Goal: Navigation & Orientation: Find specific page/section

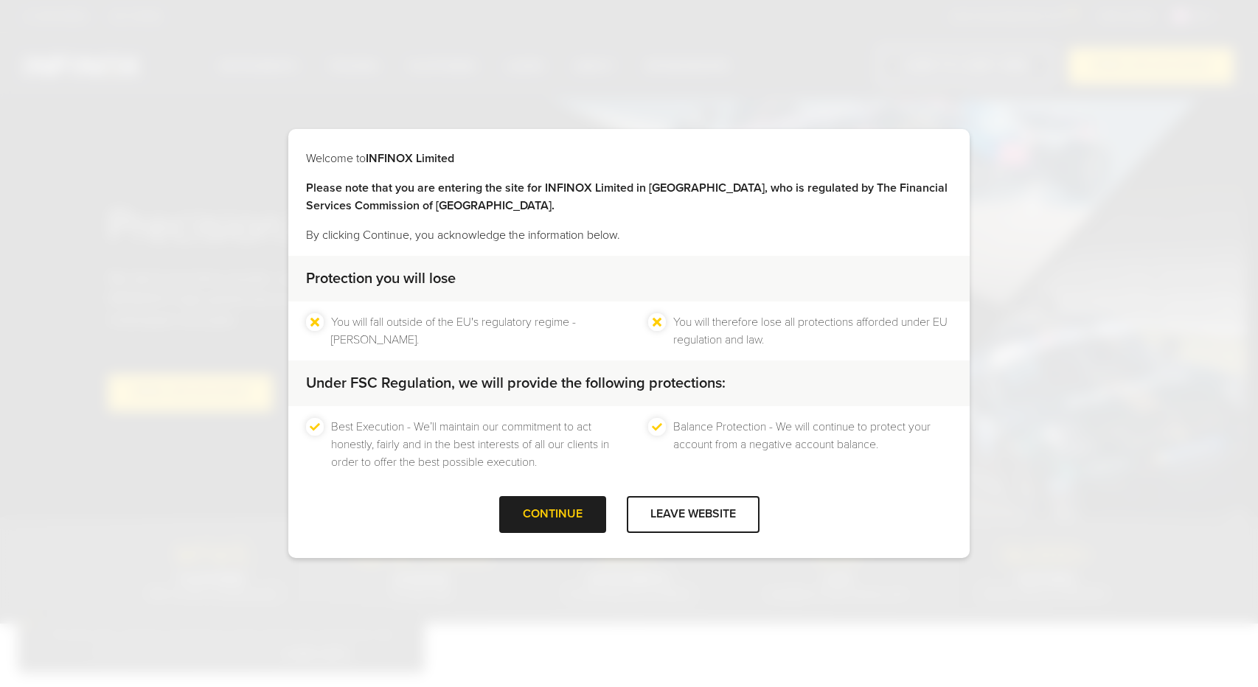
click at [562, 517] on div "CONTINUE" at bounding box center [552, 514] width 107 height 36
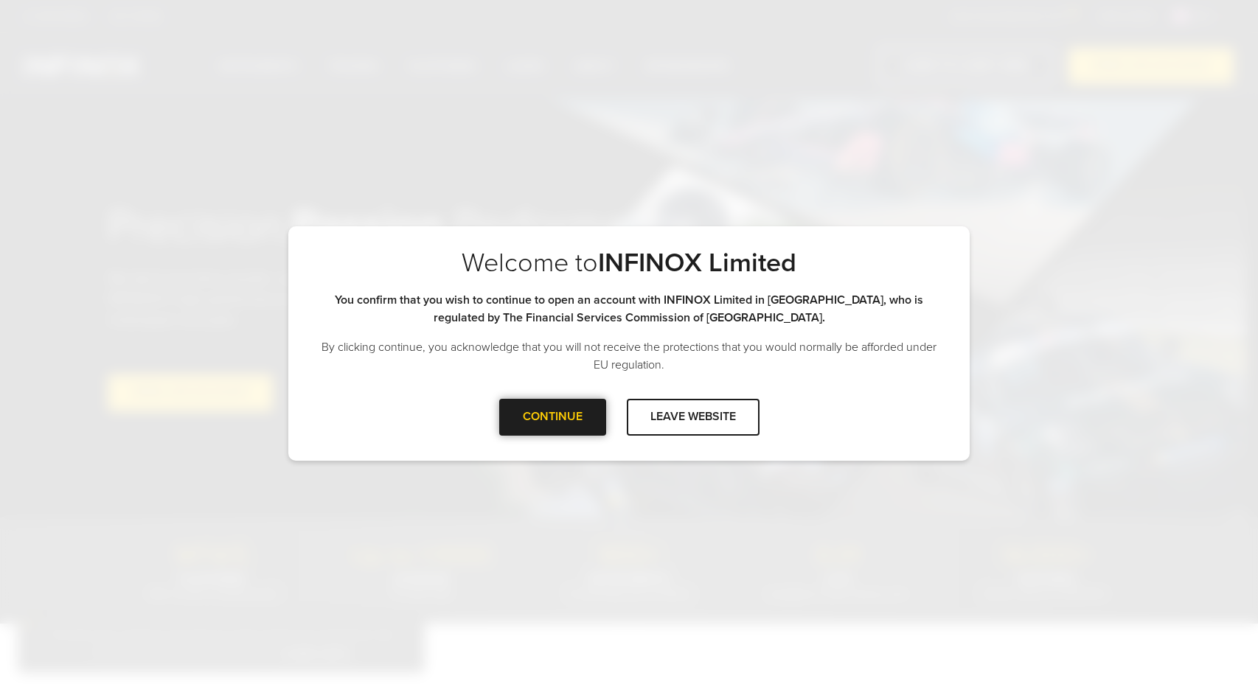
click at [545, 417] on div "CONTINUE" at bounding box center [552, 417] width 107 height 36
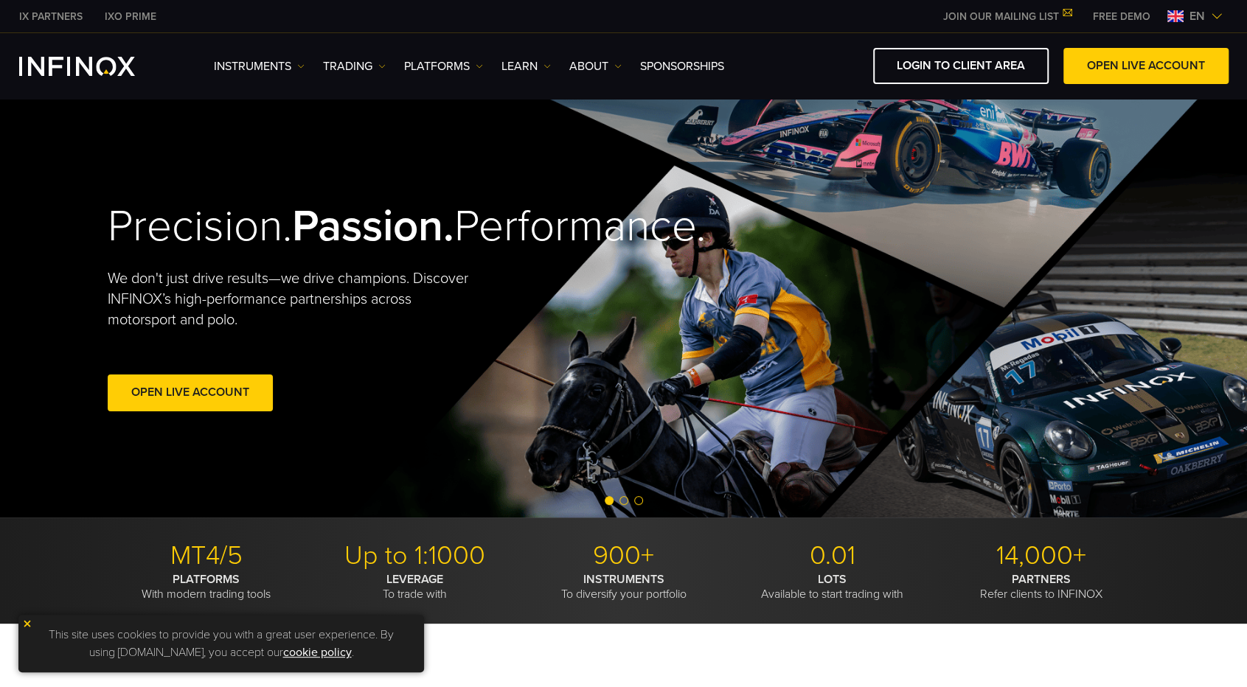
click at [1212, 21] on img at bounding box center [1217, 16] width 12 height 12
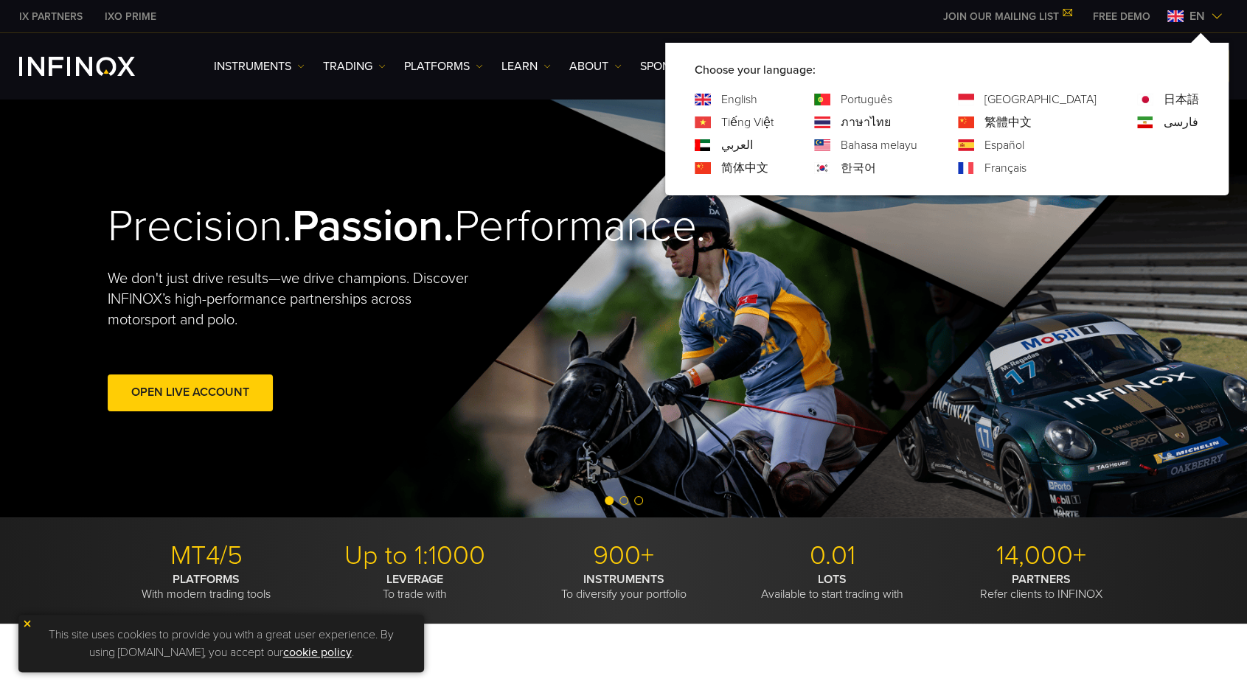
click at [892, 99] on link "Português" at bounding box center [867, 100] width 52 height 18
